Goal: Information Seeking & Learning: Check status

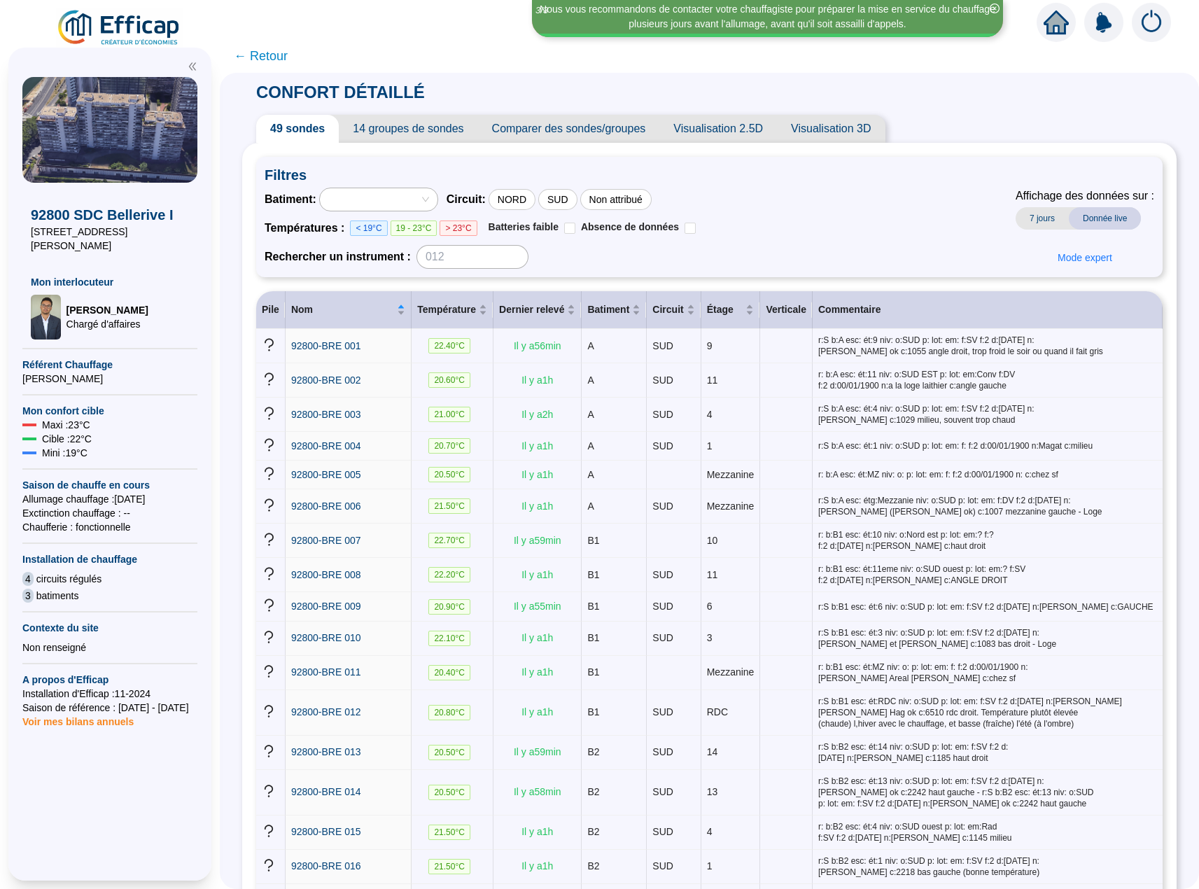
click at [402, 132] on span "14 groupes de sondes" at bounding box center [408, 129] width 139 height 28
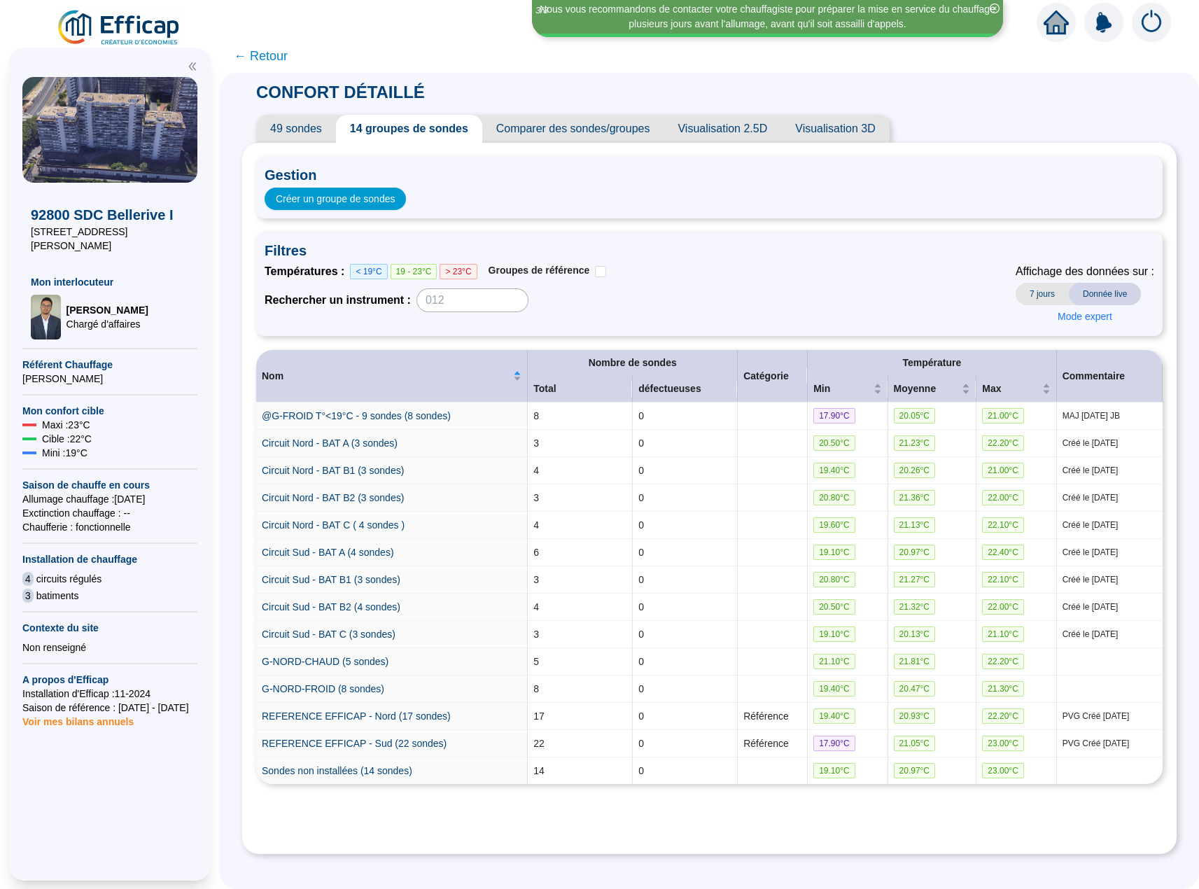
click at [319, 127] on span "49 sondes" at bounding box center [296, 129] width 80 height 28
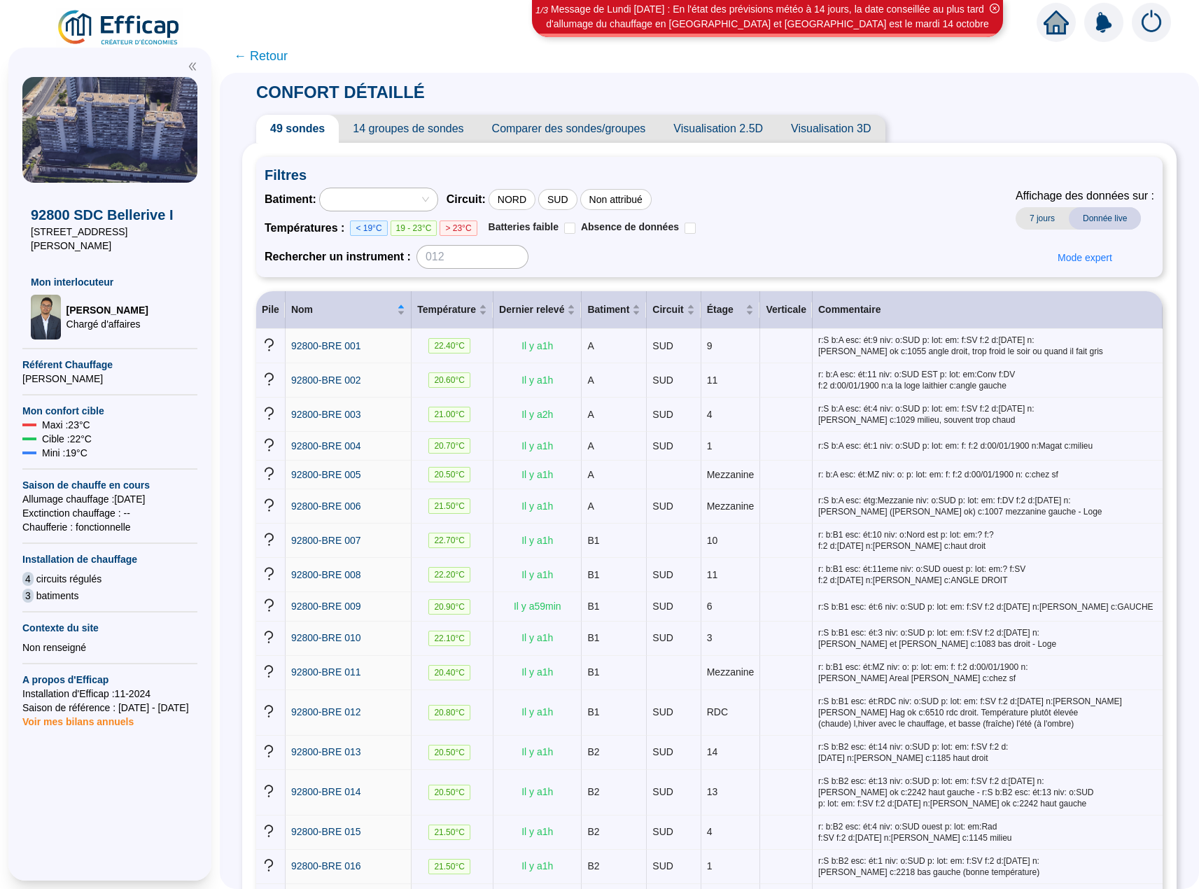
click at [120, 35] on img at bounding box center [119, 27] width 127 height 39
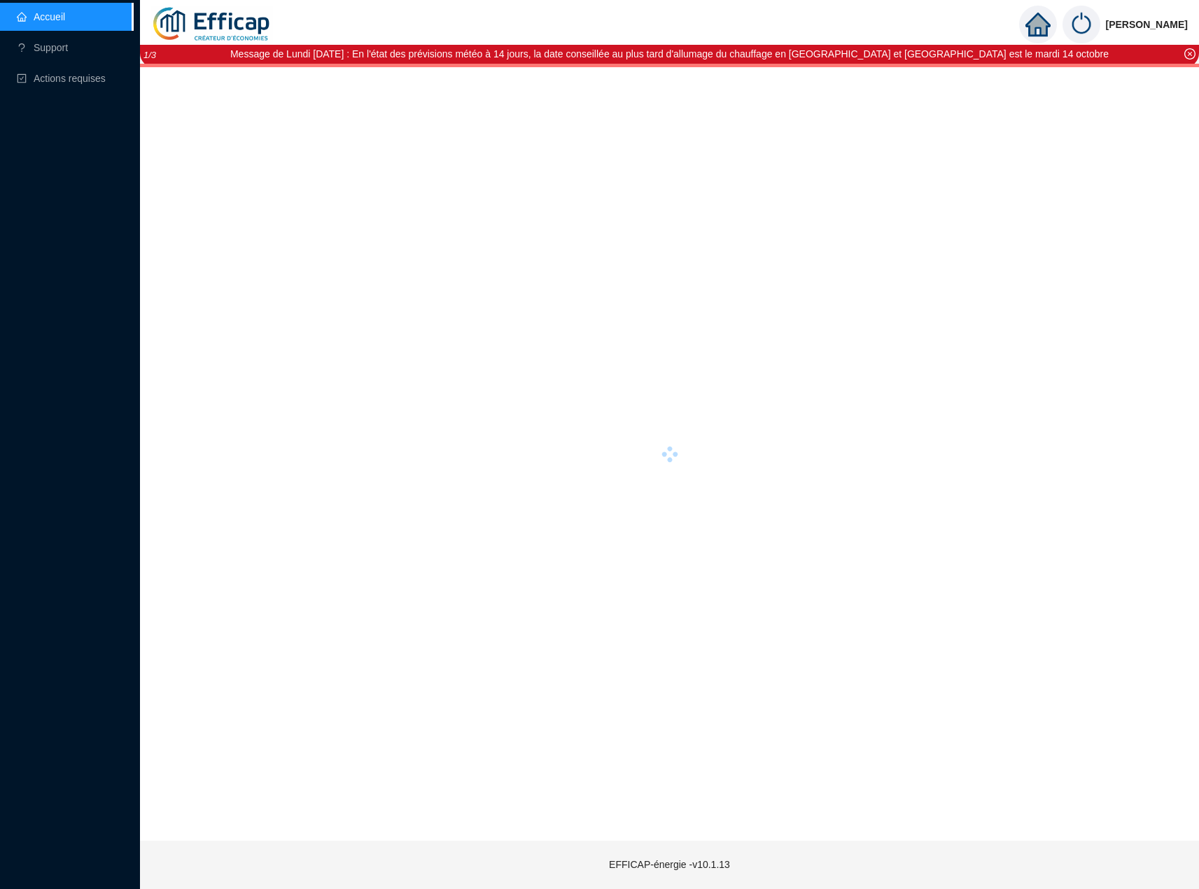
click at [57, 20] on link "Accueil" at bounding box center [41, 16] width 48 height 11
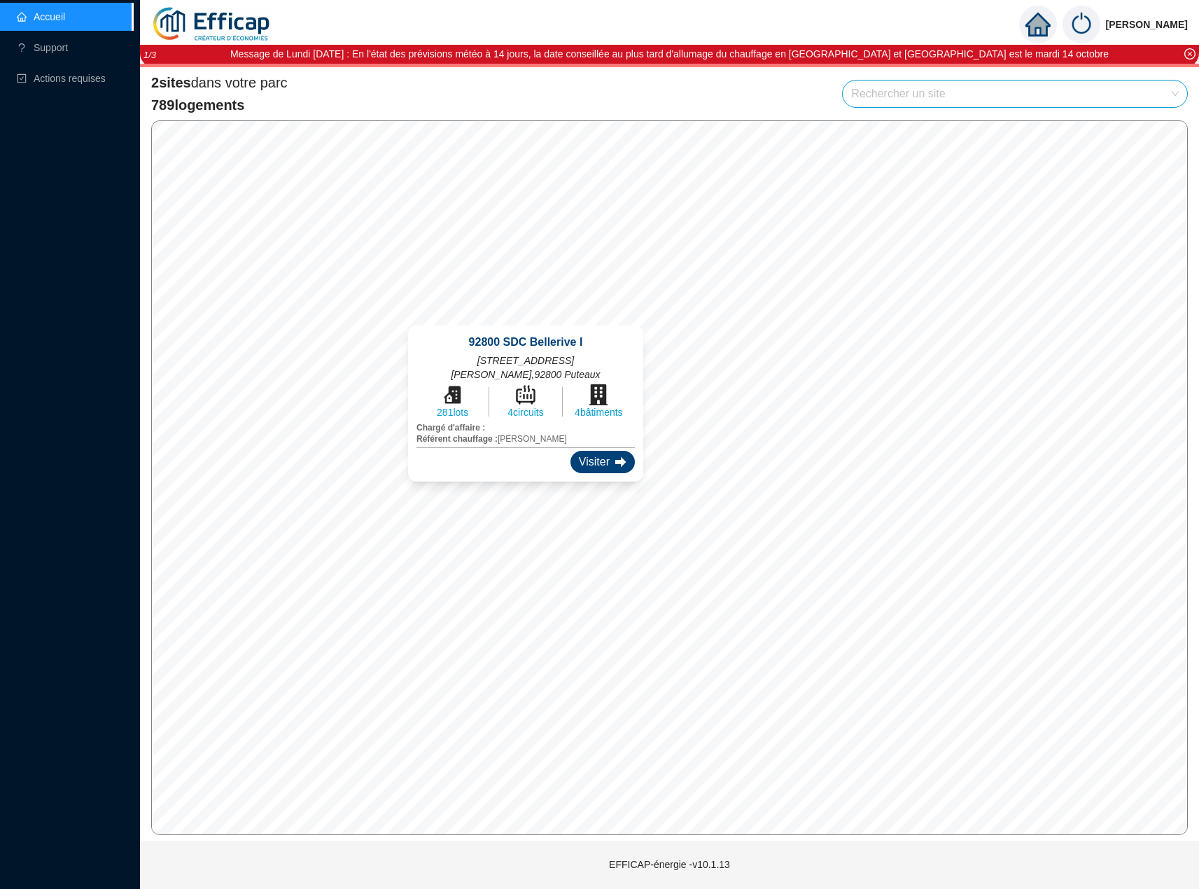
click at [570, 459] on div "Visiter" at bounding box center [602, 462] width 64 height 22
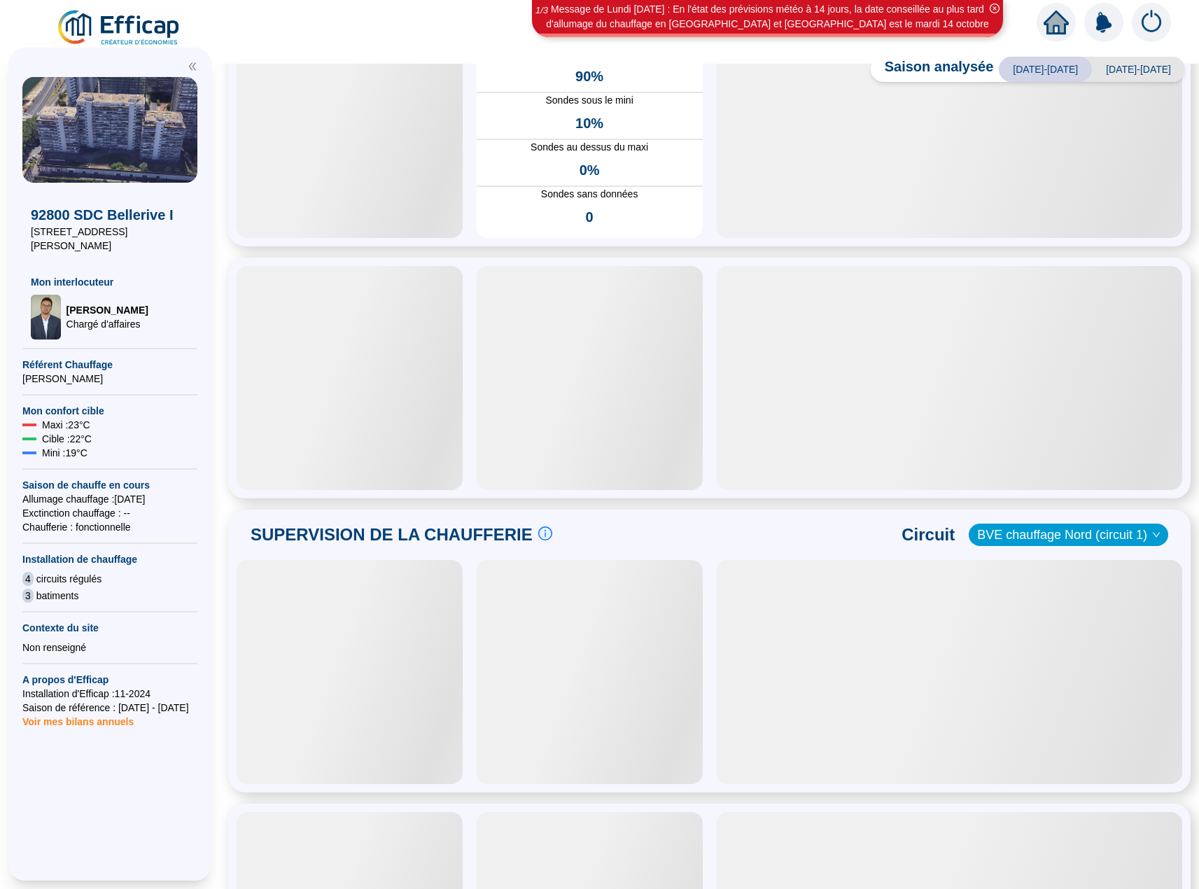
scroll to position [292, 0]
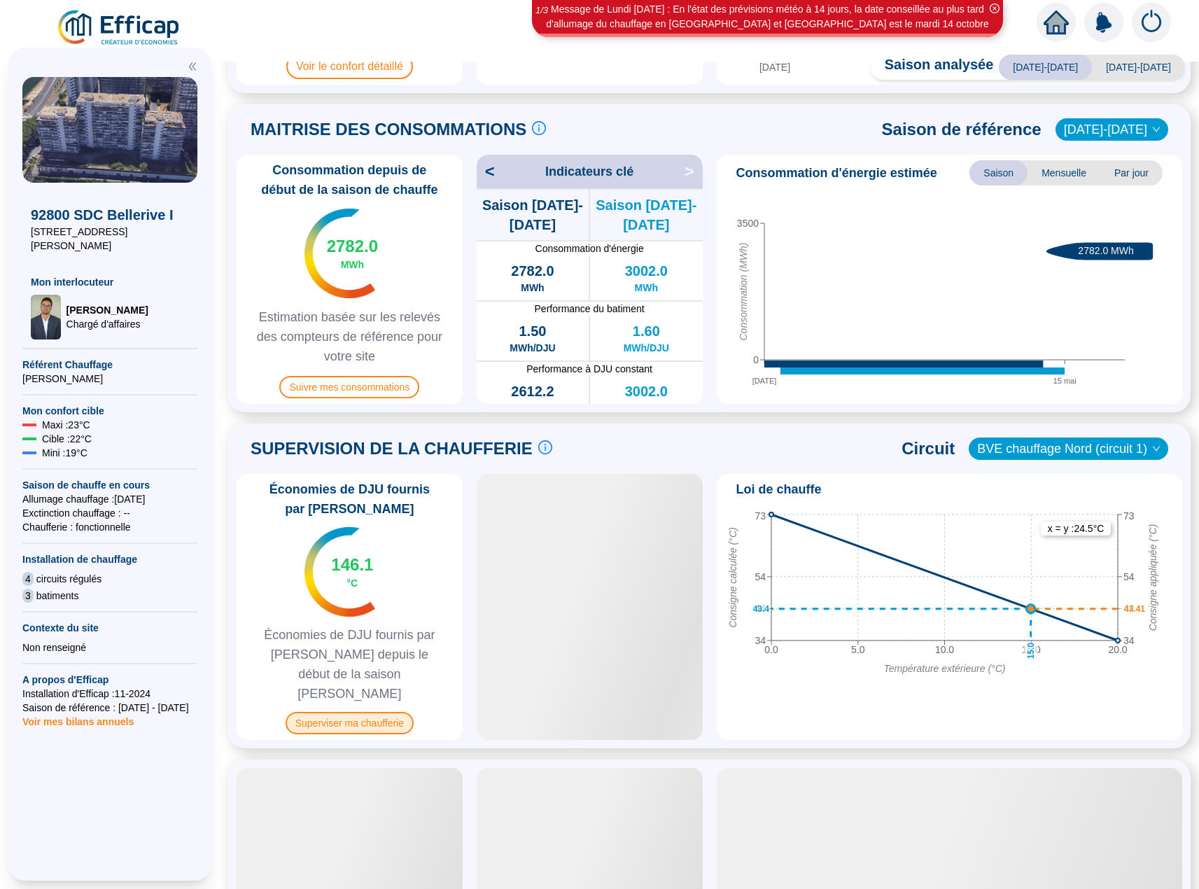
click at [381, 640] on span "Économies de DJU fournis par [PERSON_NAME] depuis le début de la saison [PERSON…" at bounding box center [349, 664] width 215 height 78
click at [365, 712] on span "Superviser ma chaufferie" at bounding box center [349, 723] width 128 height 22
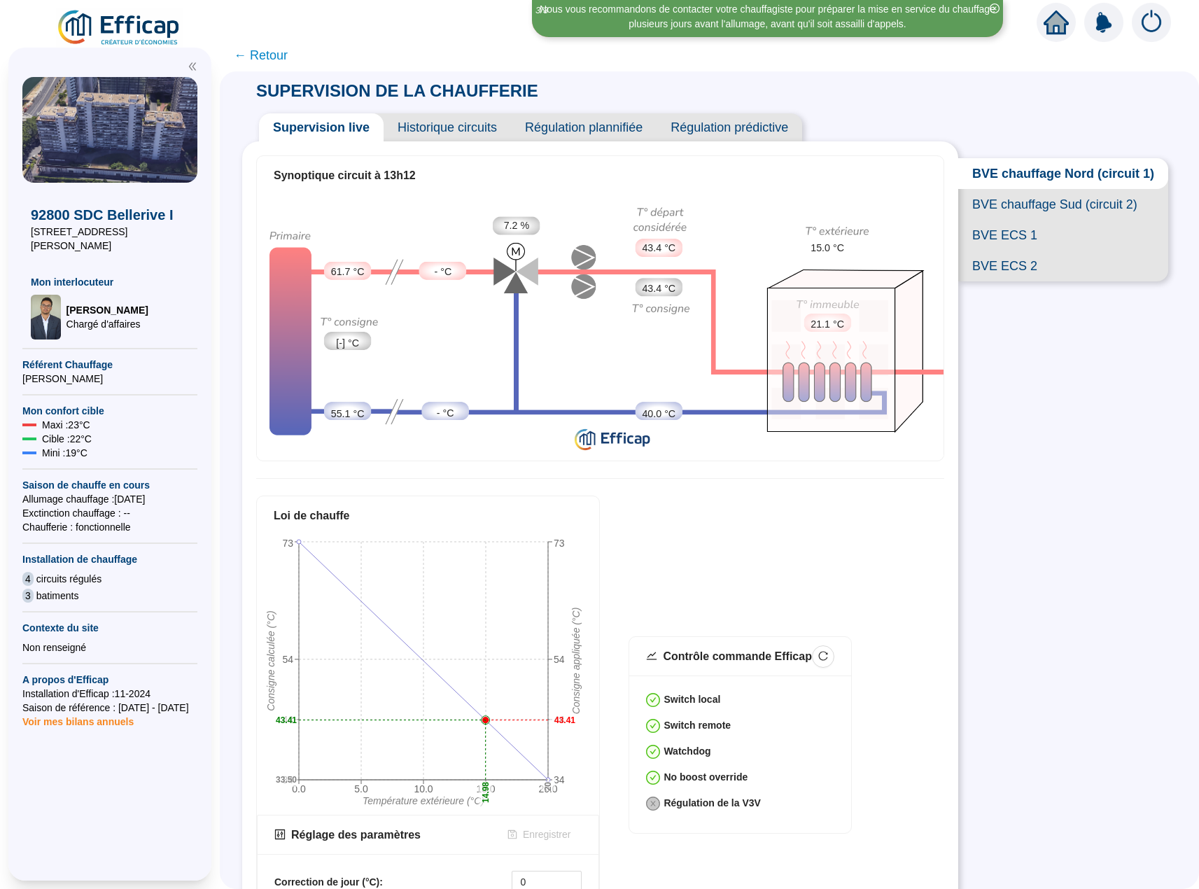
click at [1058, 216] on span "BVE chauffage Sud (circuit 2)" at bounding box center [1063, 204] width 210 height 31
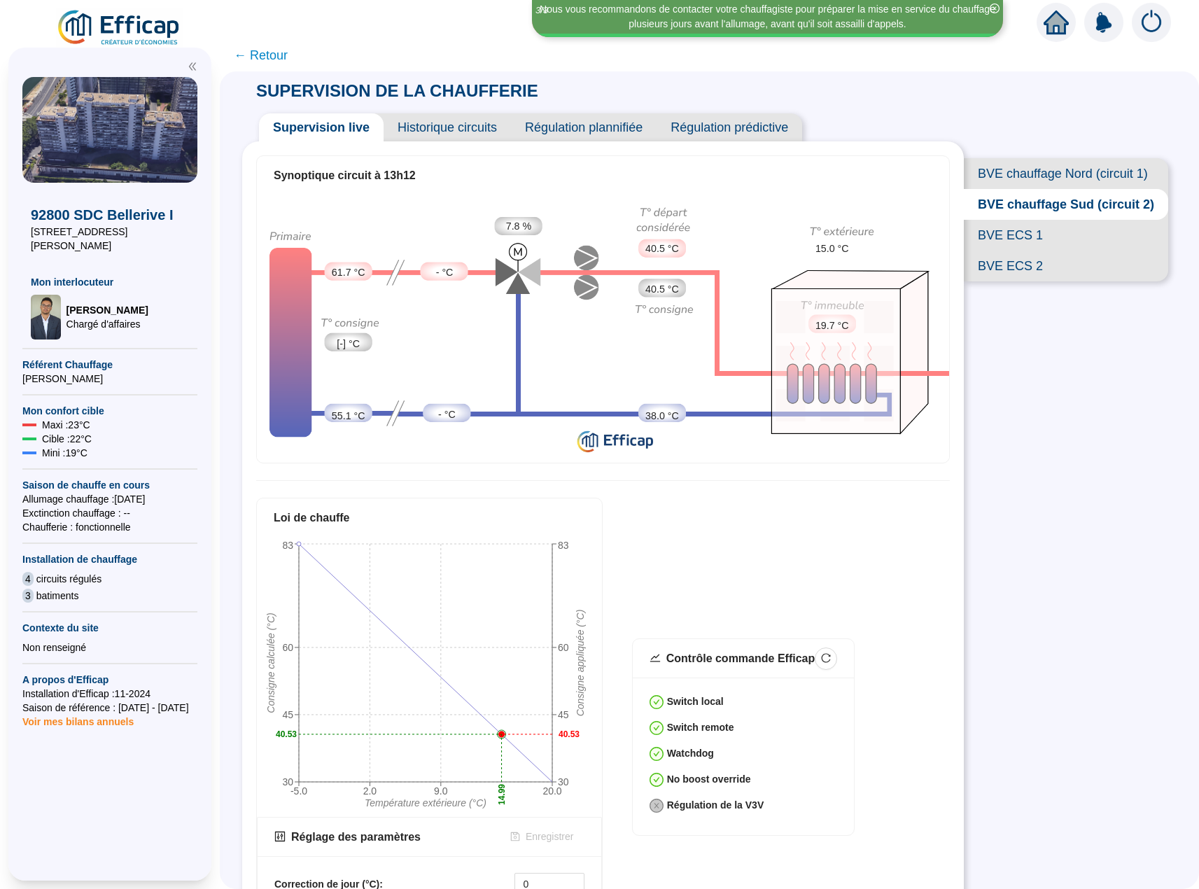
click at [1001, 250] on span "BVE ECS 1" at bounding box center [1065, 235] width 204 height 31
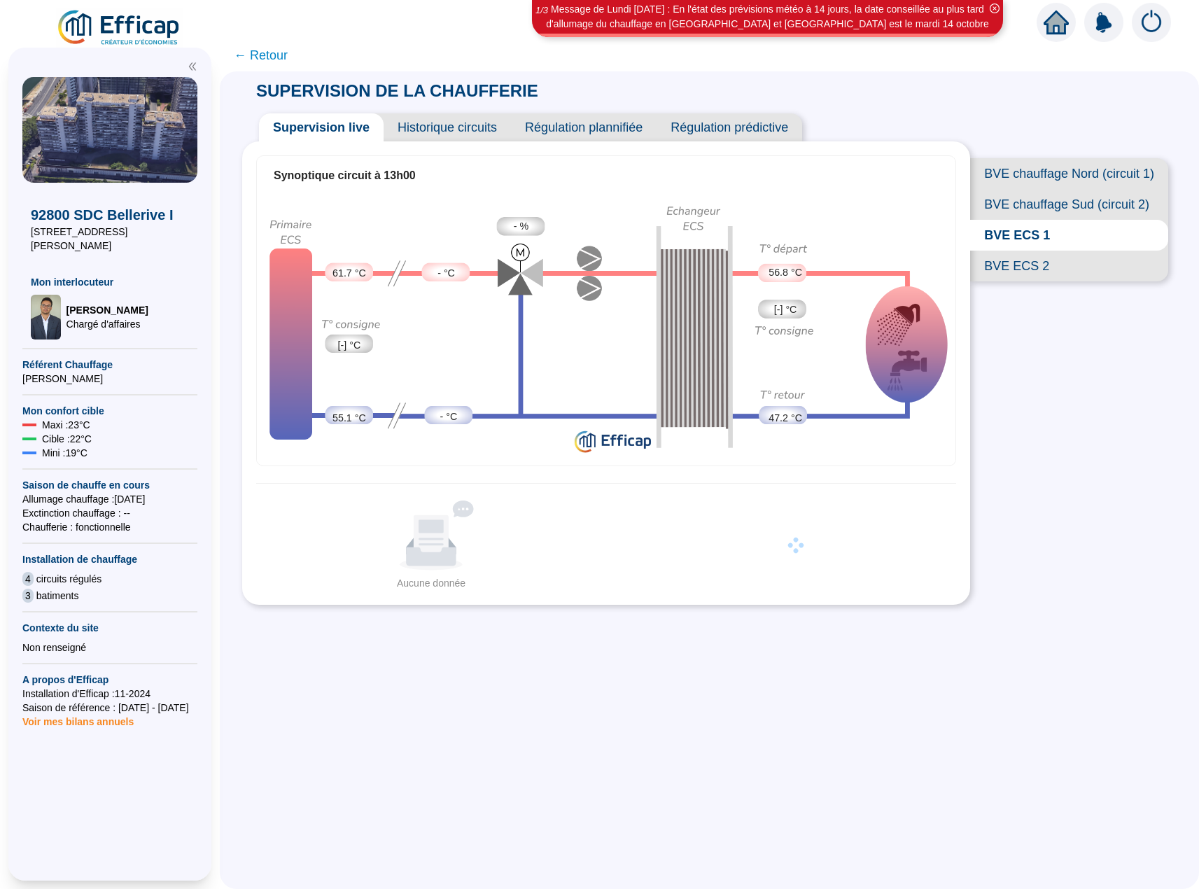
click at [998, 281] on span "BVE ECS 2" at bounding box center [1069, 265] width 198 height 31
click at [1008, 250] on span "BVE ECS 1" at bounding box center [1069, 235] width 198 height 31
click at [1004, 281] on span "BVE ECS 2" at bounding box center [1069, 265] width 198 height 31
click at [1009, 250] on span "BVE ECS 1" at bounding box center [1069, 235] width 198 height 31
